Goal: Obtain resource: Download file/media

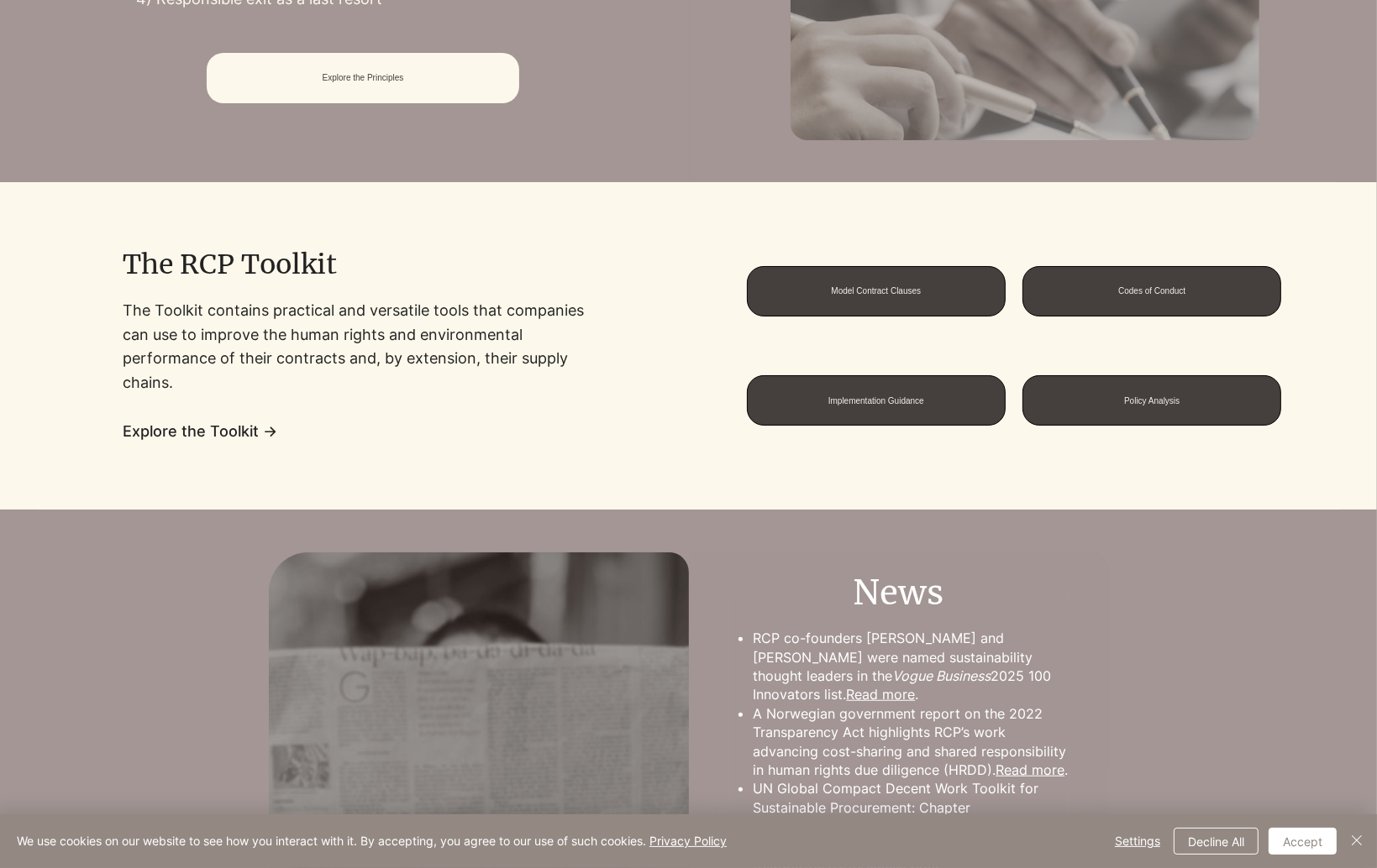
scroll to position [1008, 0]
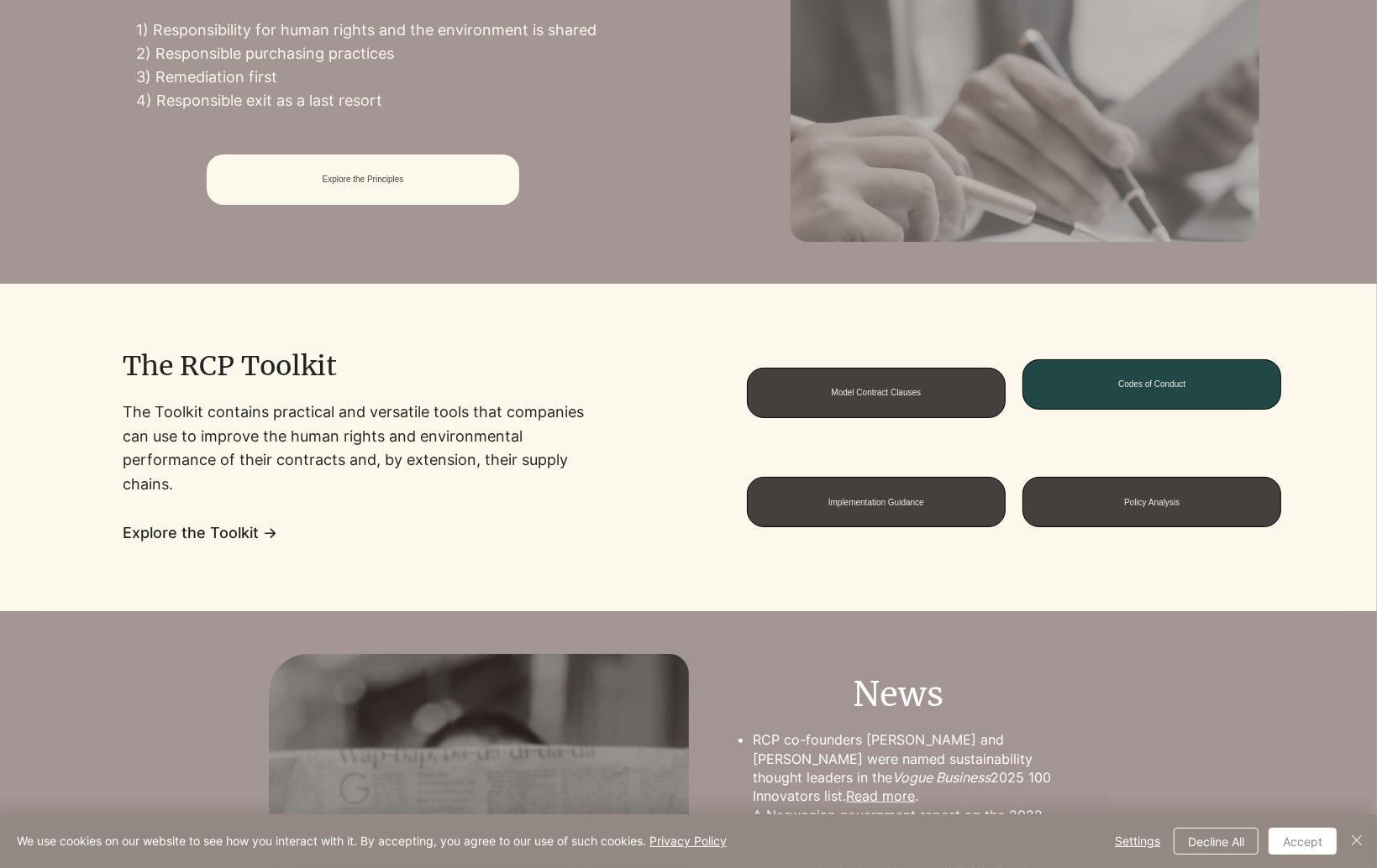
click at [1068, 407] on span "Codes of Conduct" at bounding box center [1152, 385] width 257 height 49
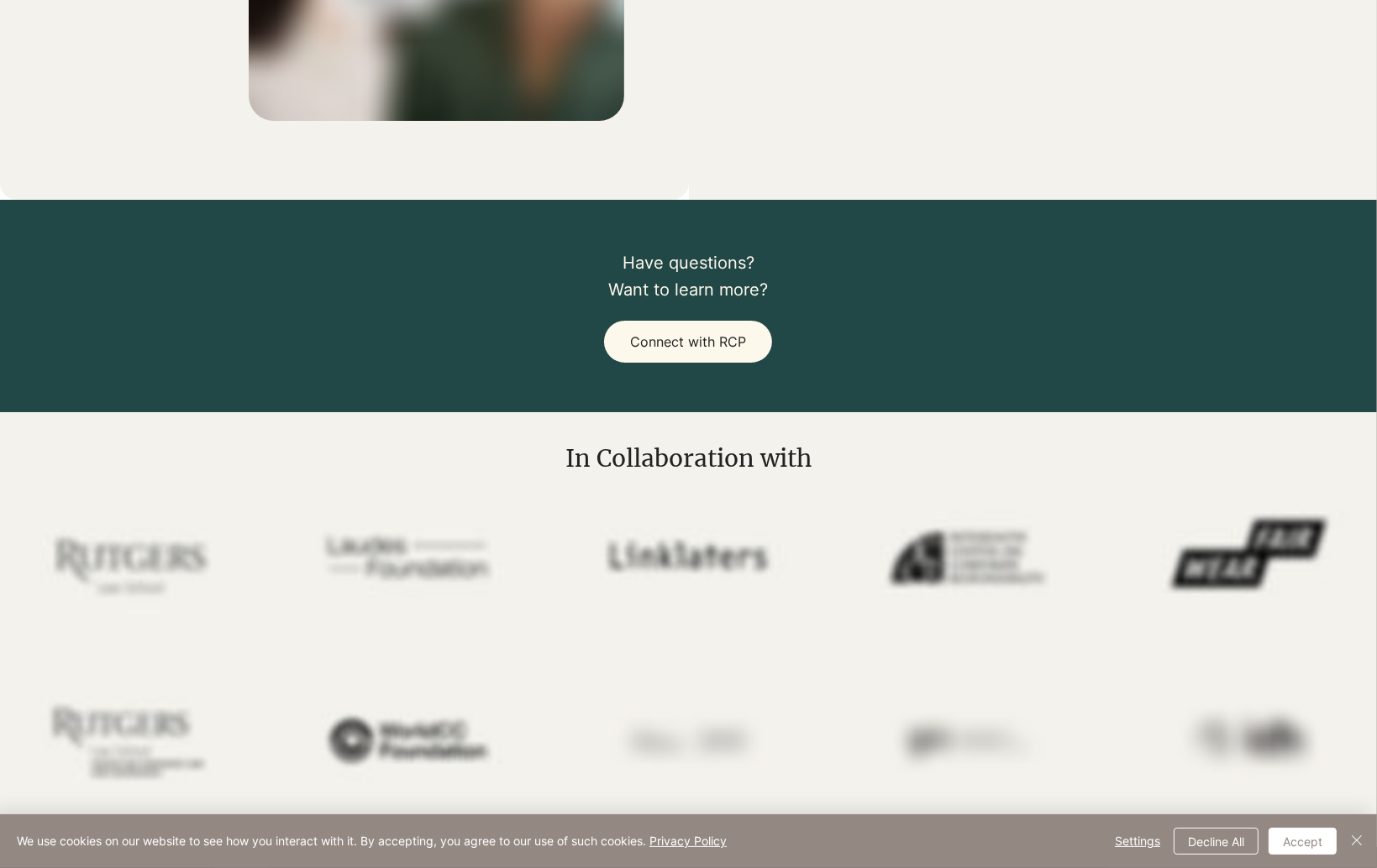
scroll to position [1008, 0]
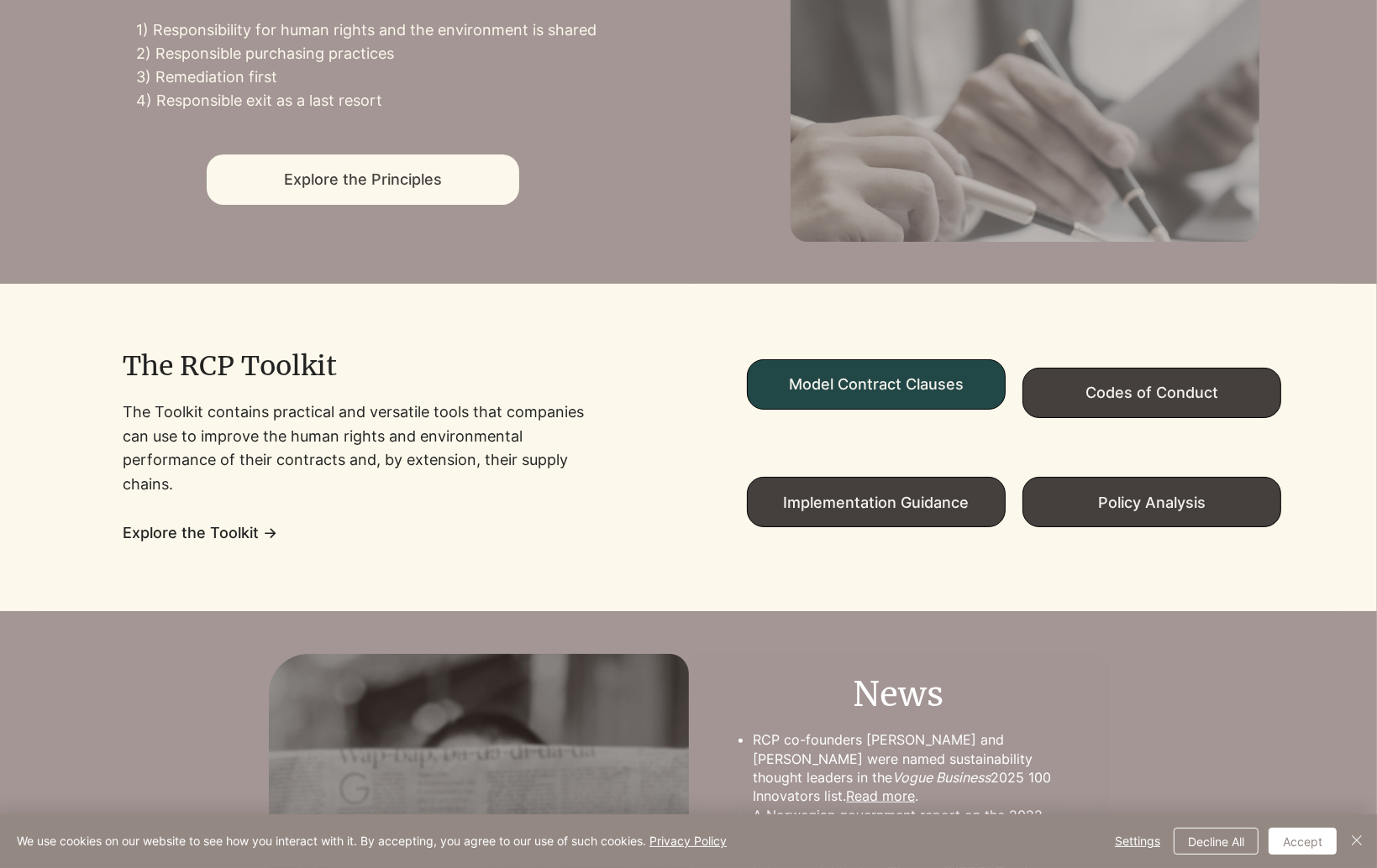
click at [888, 386] on span "Model Contract Clauses" at bounding box center [875, 384] width 175 height 17
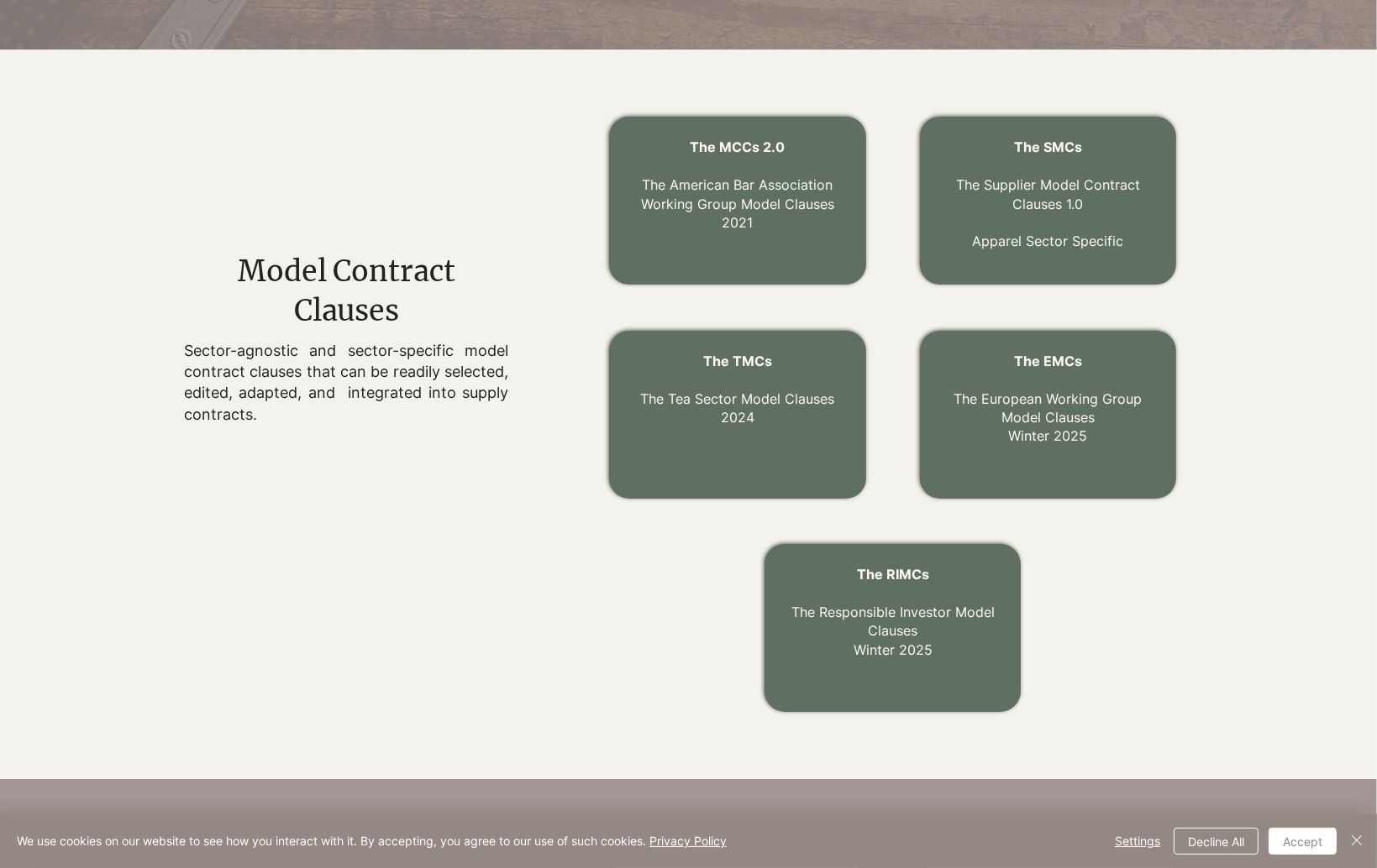
scroll to position [508, 0]
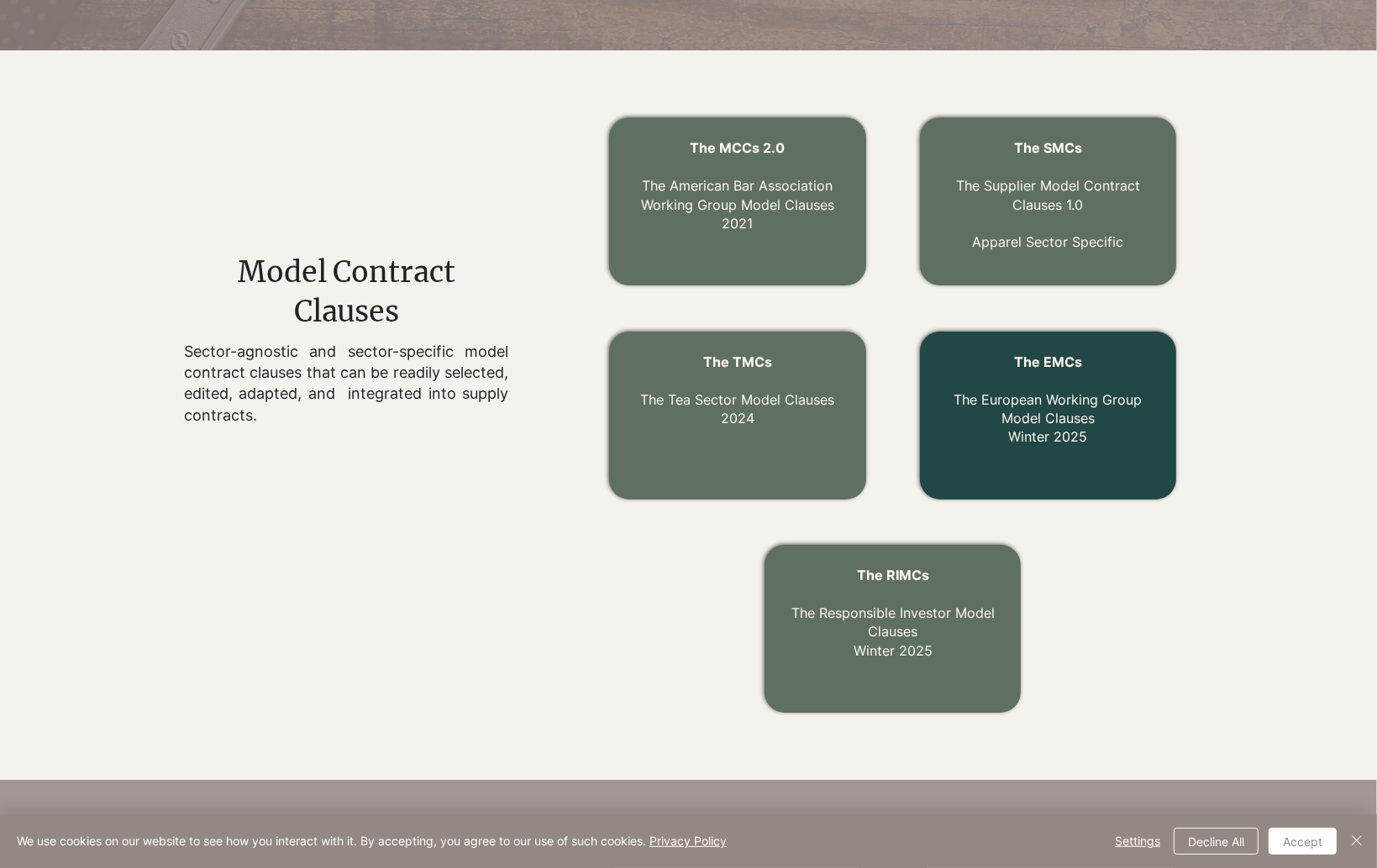
click at [1052, 486] on div at bounding box center [1048, 415] width 256 height 168
click at [1049, 414] on link "The EMCs The European Working Group Model Clauses Winter 2025" at bounding box center [1048, 400] width 188 height 92
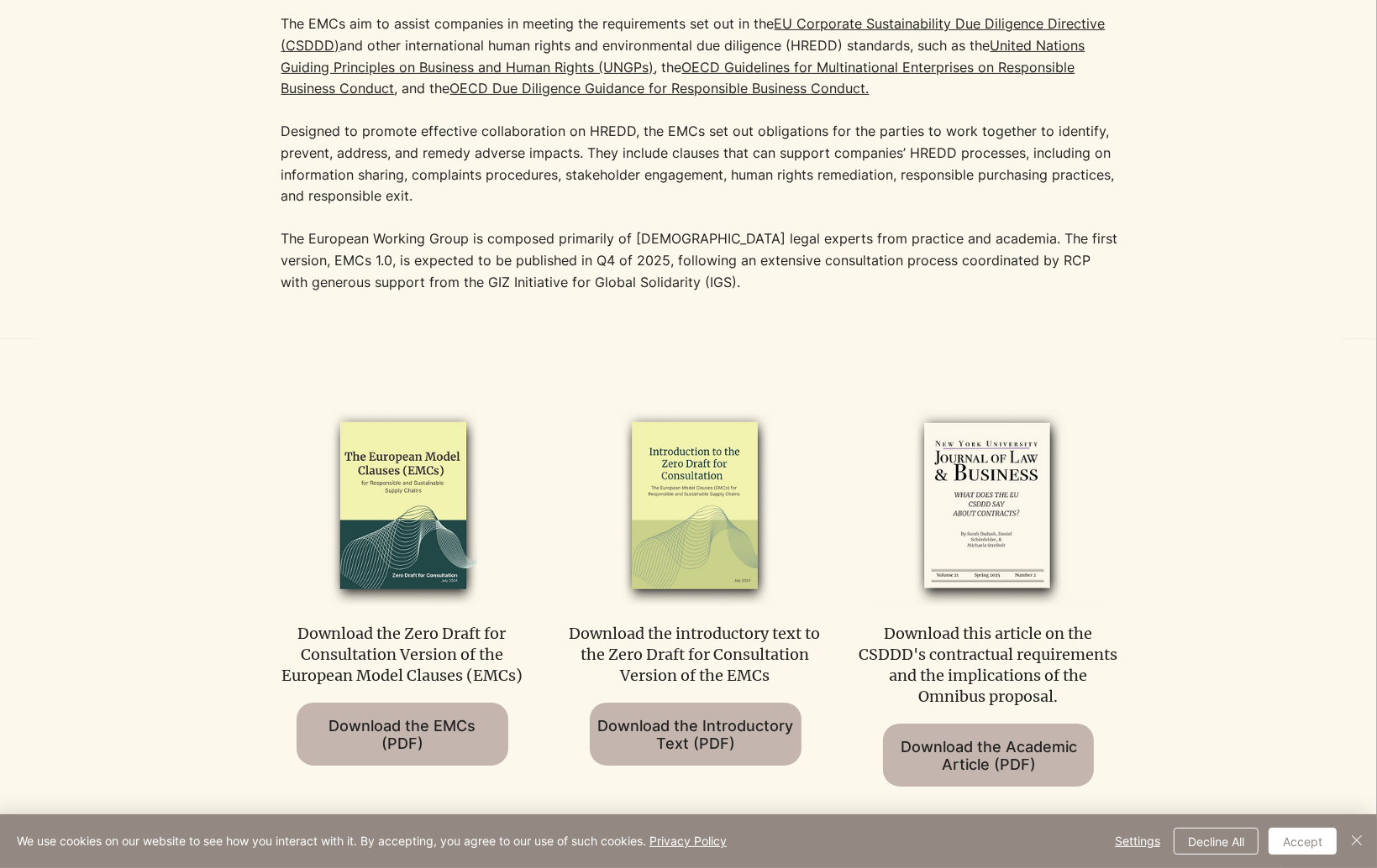
scroll to position [672, 0]
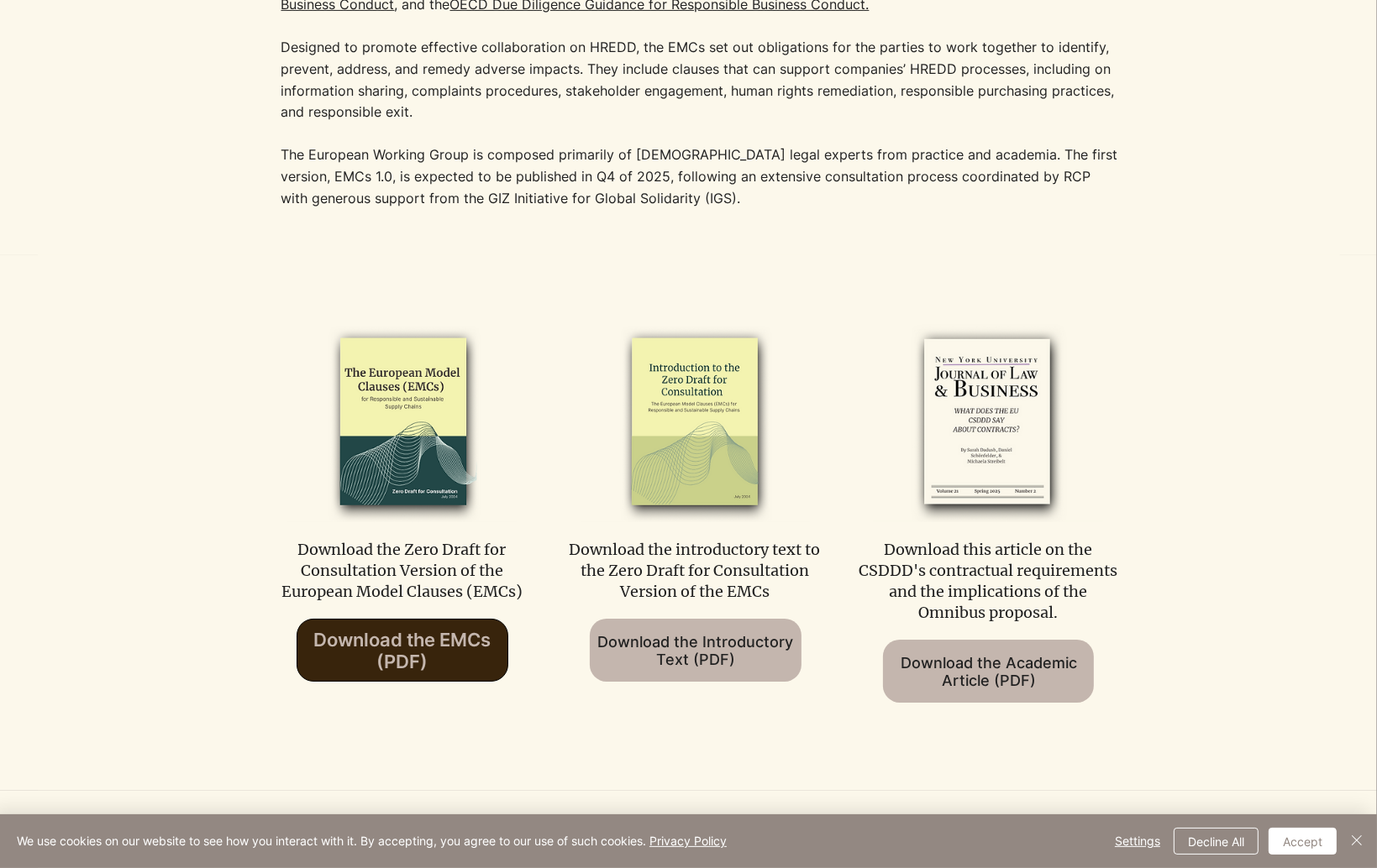
click at [413, 646] on span "Download the EMCs (PDF)" at bounding box center [402, 651] width 177 height 43
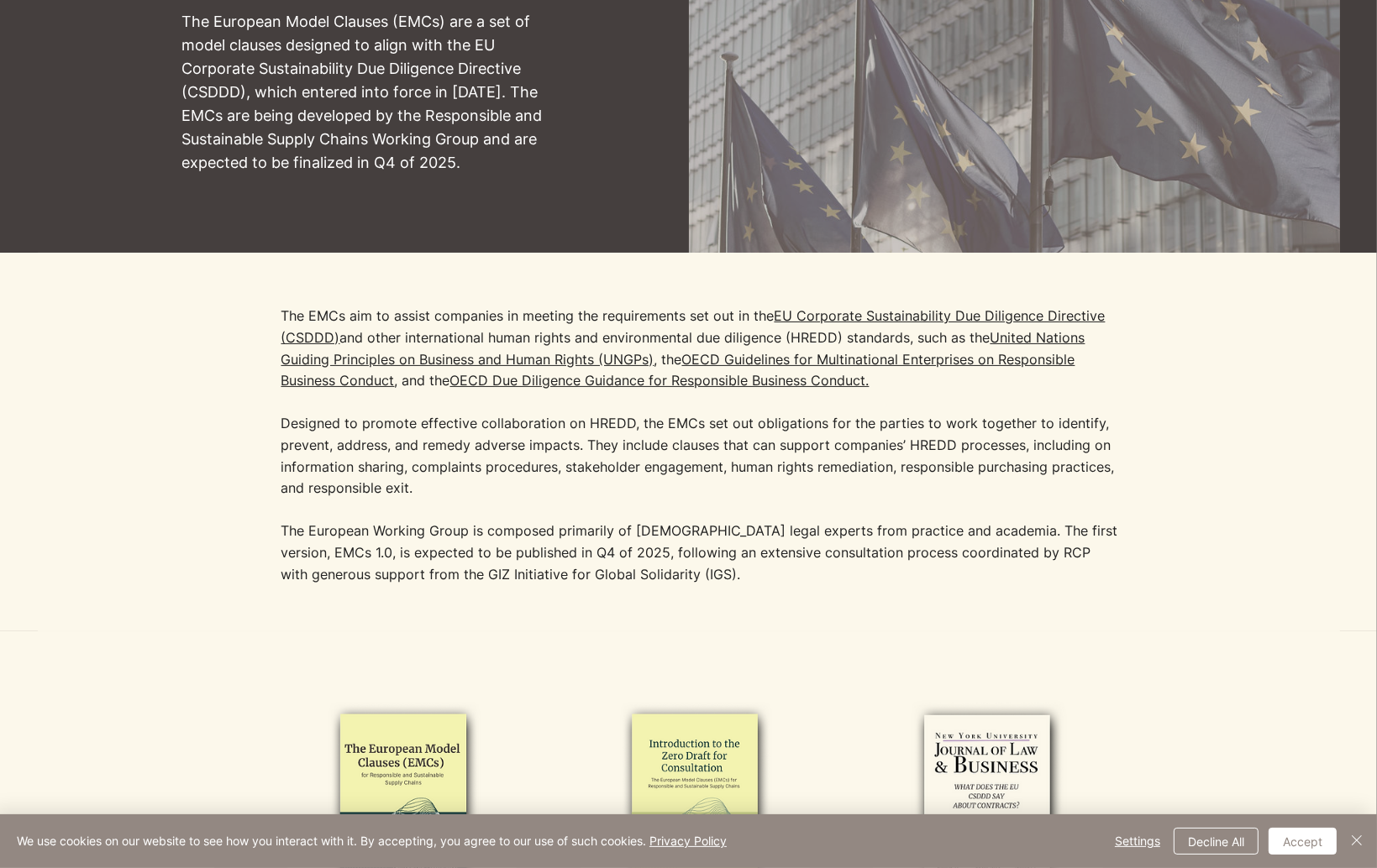
scroll to position [168, 0]
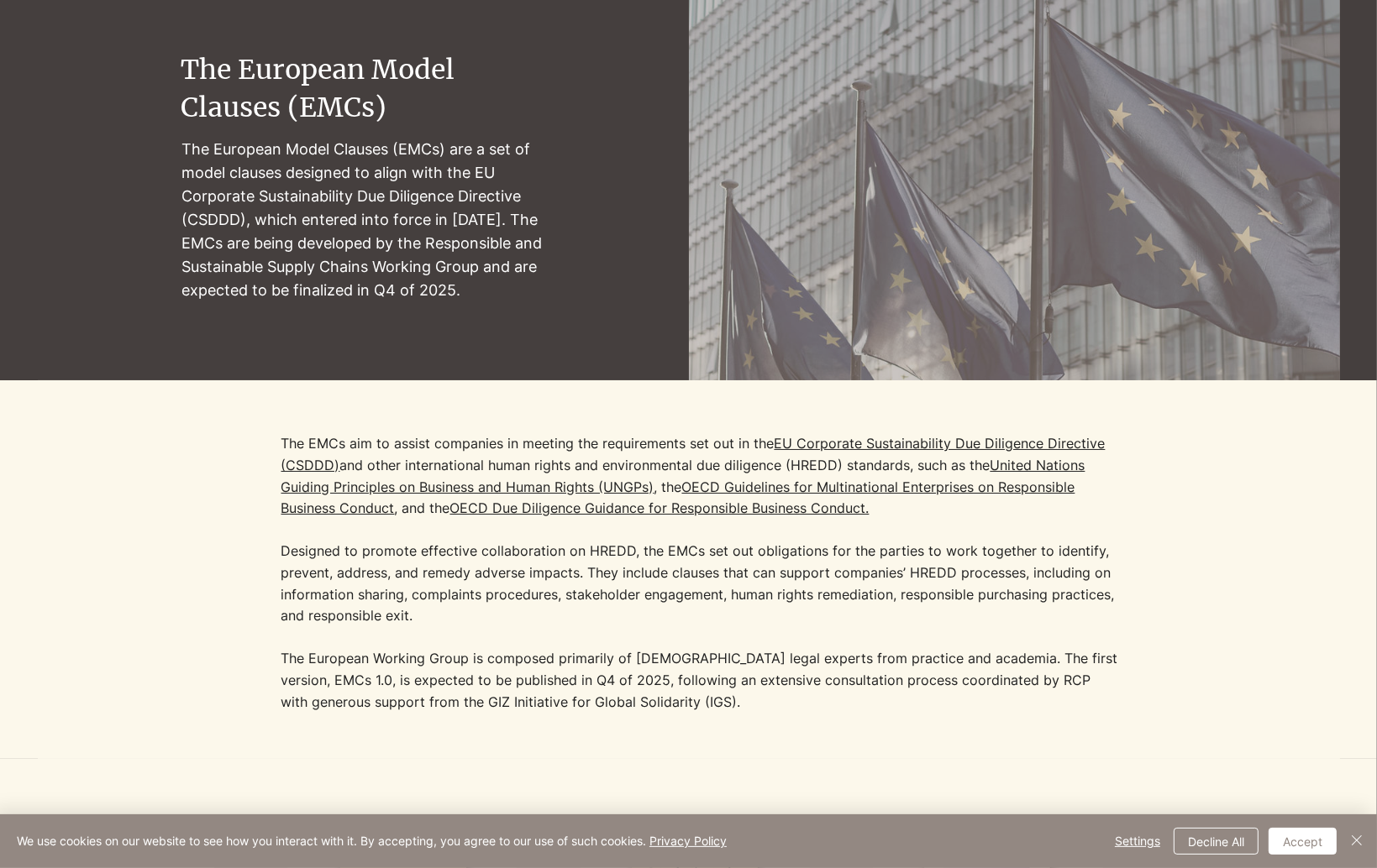
drag, startPoint x: 496, startPoint y: 290, endPoint x: 289, endPoint y: 267, distance: 208.3
click at [289, 267] on p "The European Model Clauses (EMCs) are a set of model clauses designed to align …" at bounding box center [363, 220] width 364 height 165
click at [446, 448] on p "The EMCs aim to assist companies in meeting the requirements set out in the [GE…" at bounding box center [702, 530] width 840 height 193
